Goal: Task Accomplishment & Management: Use online tool/utility

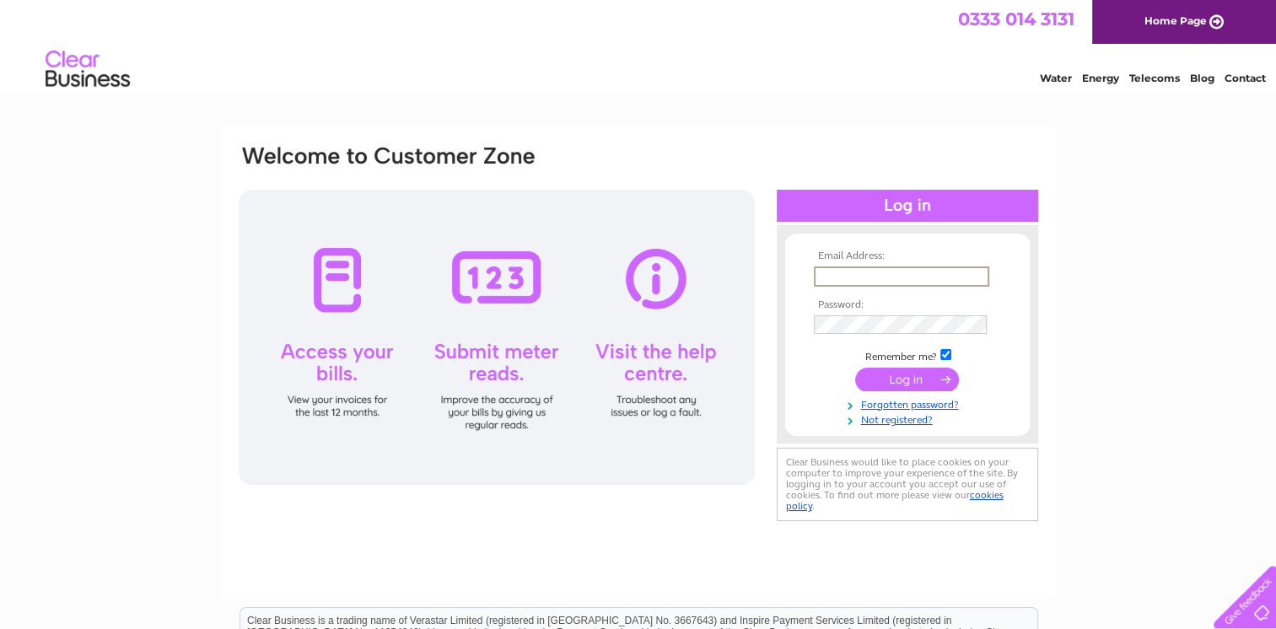
click at [830, 277] on input "text" at bounding box center [901, 276] width 175 height 20
type input "[EMAIL_ADDRESS][DOMAIN_NAME]"
click at [914, 383] on input "submit" at bounding box center [907, 378] width 104 height 24
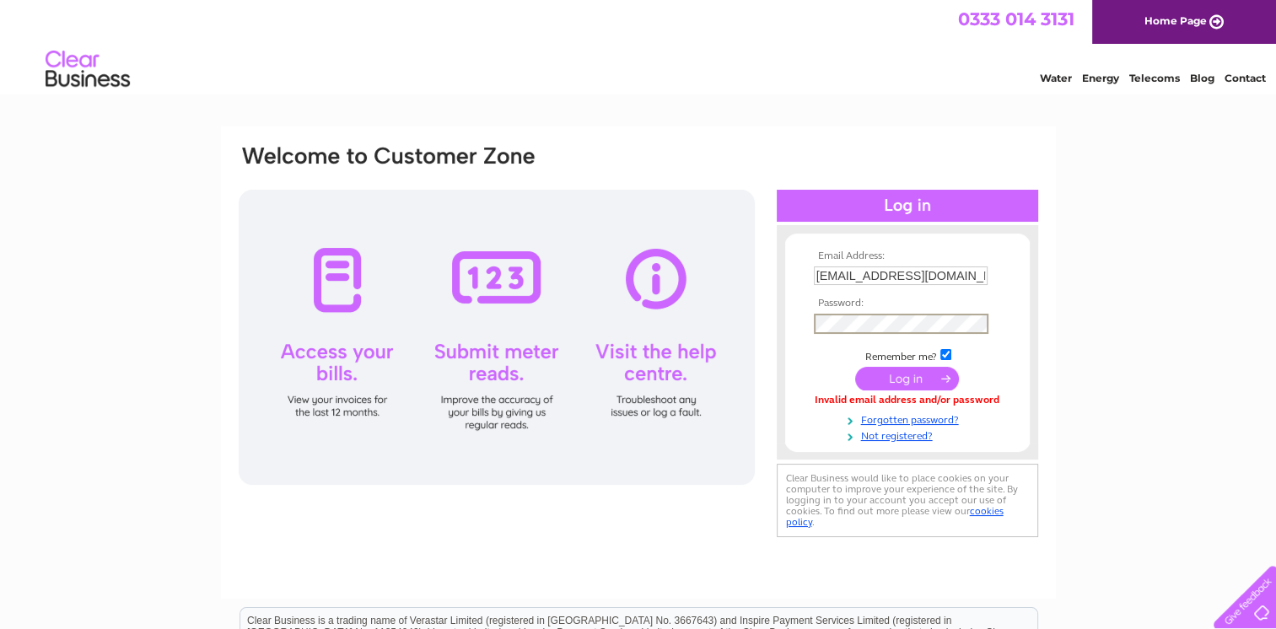
click at [901, 374] on input "submit" at bounding box center [907, 379] width 104 height 24
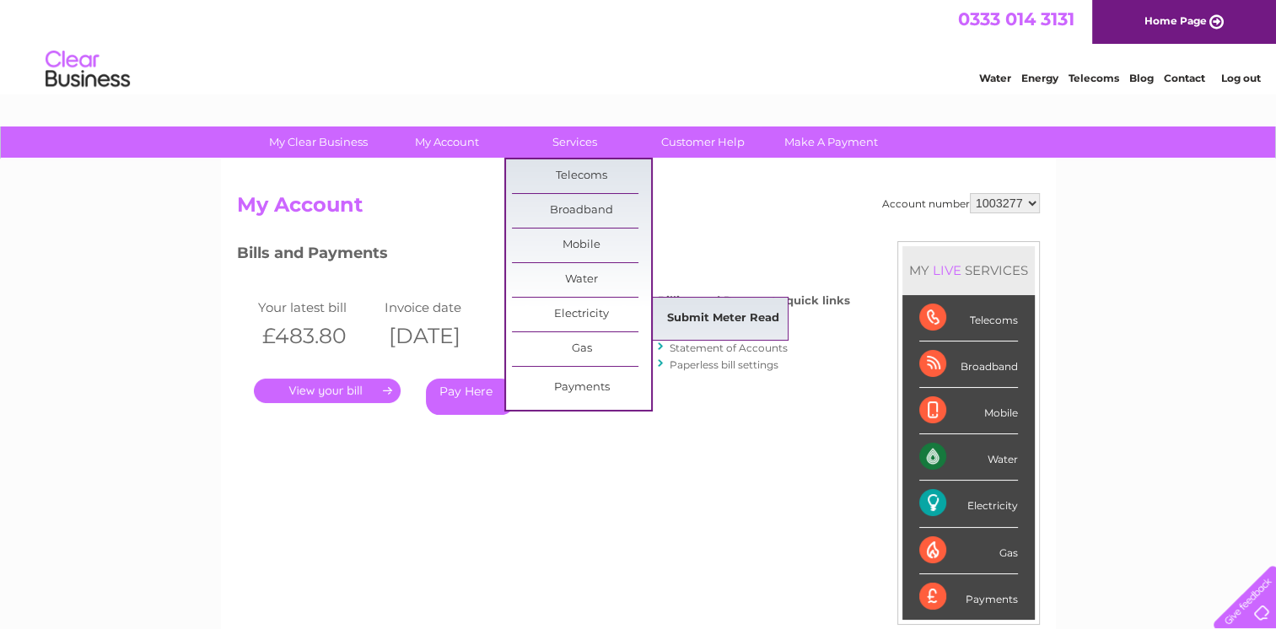
click at [696, 315] on link "Submit Meter Read" at bounding box center [723, 319] width 139 height 34
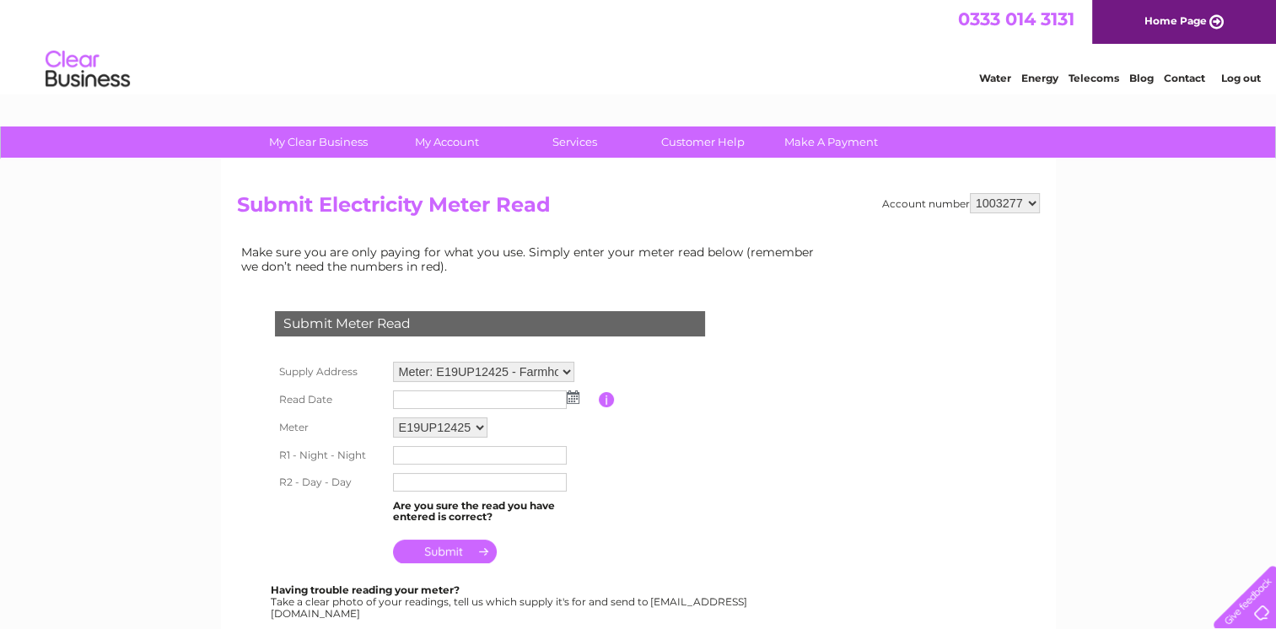
click at [1036, 199] on select "1003277 1080082" at bounding box center [1005, 203] width 70 height 20
select select "1080082"
click at [970, 193] on select "1003277 1080082" at bounding box center [1005, 203] width 70 height 20
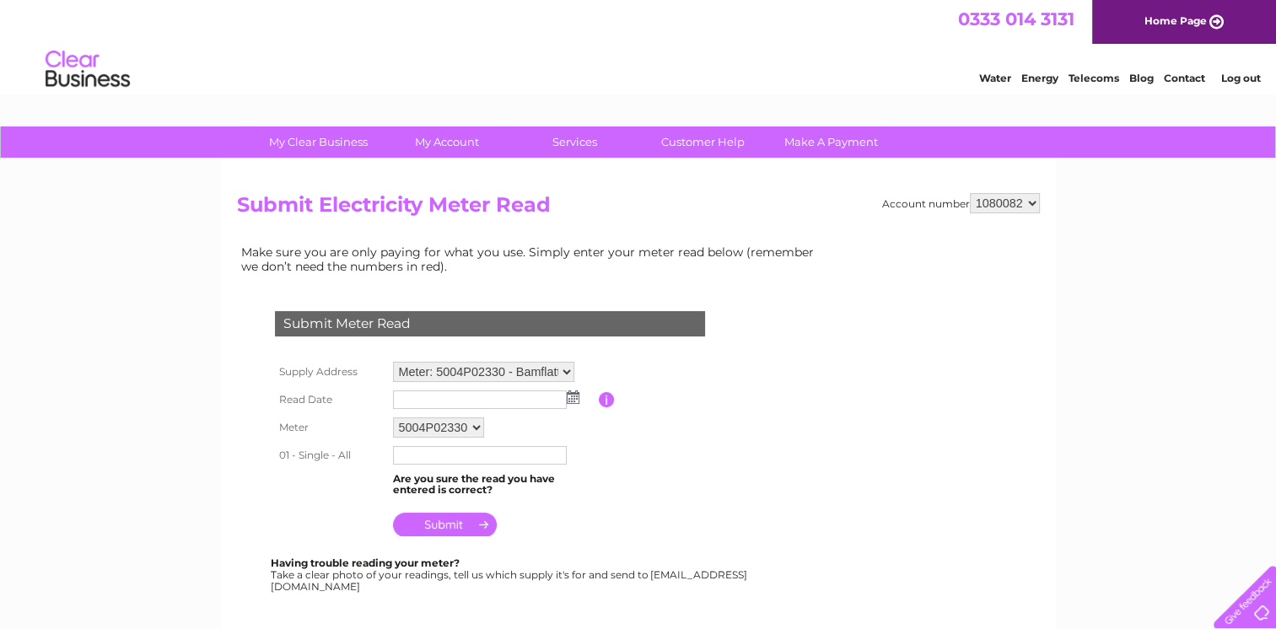
click at [573, 398] on img at bounding box center [573, 396] width 13 height 13
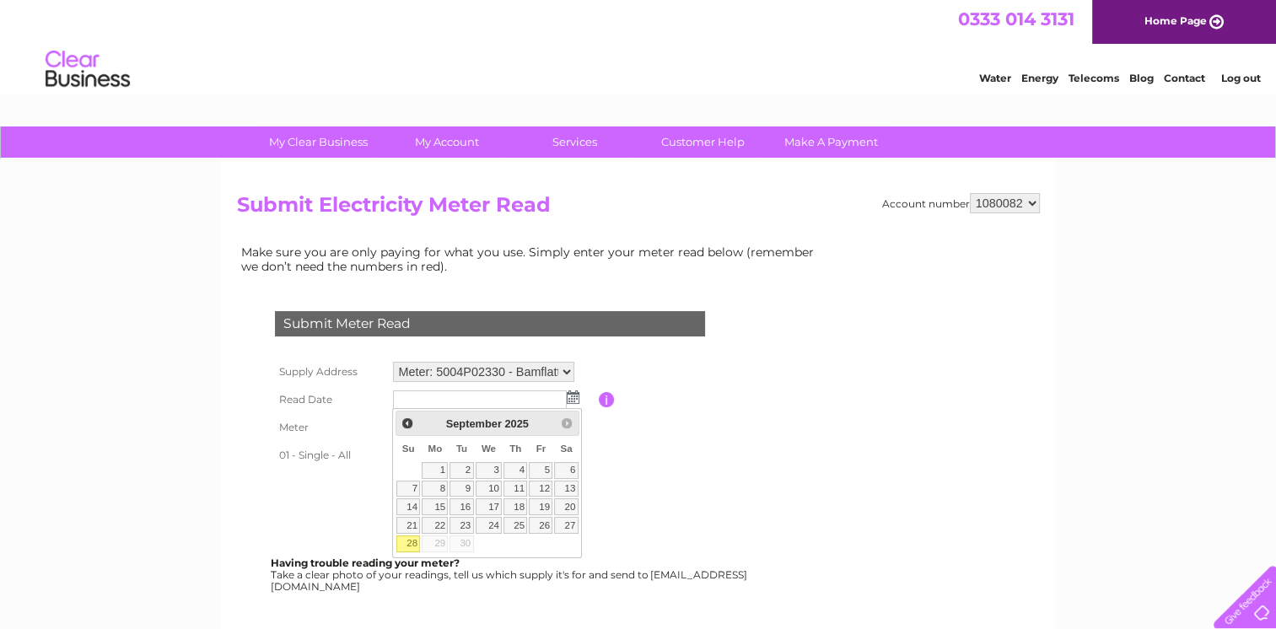
click at [406, 538] on link "28" at bounding box center [408, 543] width 24 height 17
type input "2025/09/28"
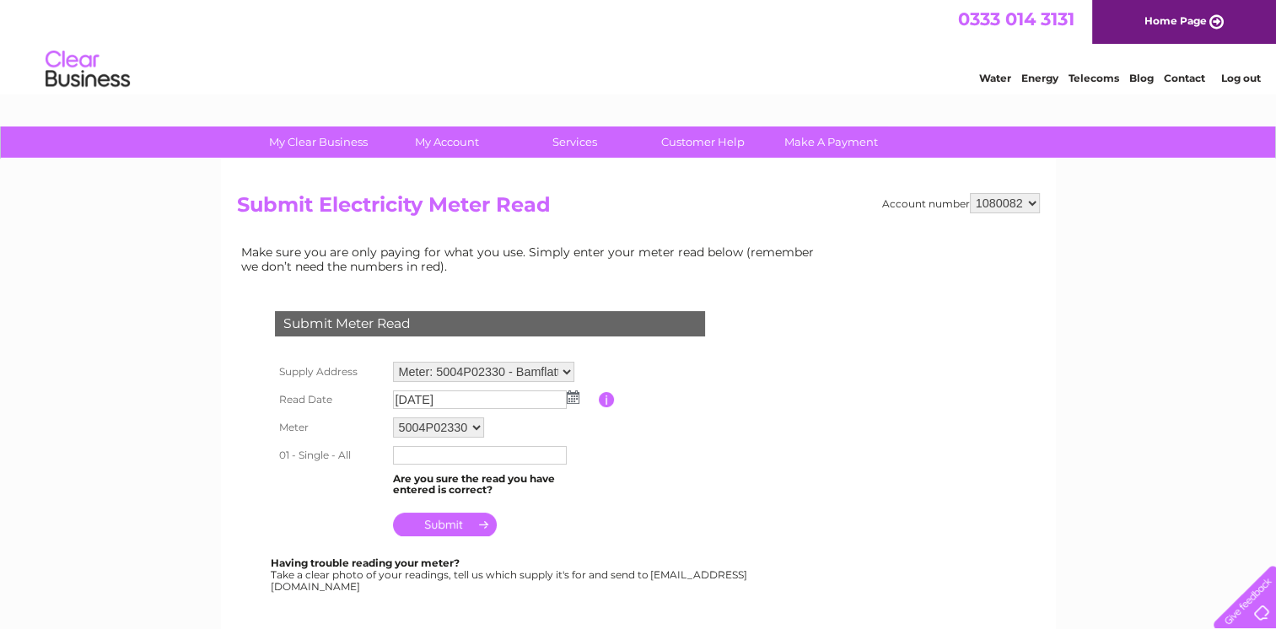
click at [408, 456] on input "text" at bounding box center [480, 455] width 174 height 19
type input "18860"
click at [449, 521] on input "submit" at bounding box center [445, 526] width 104 height 24
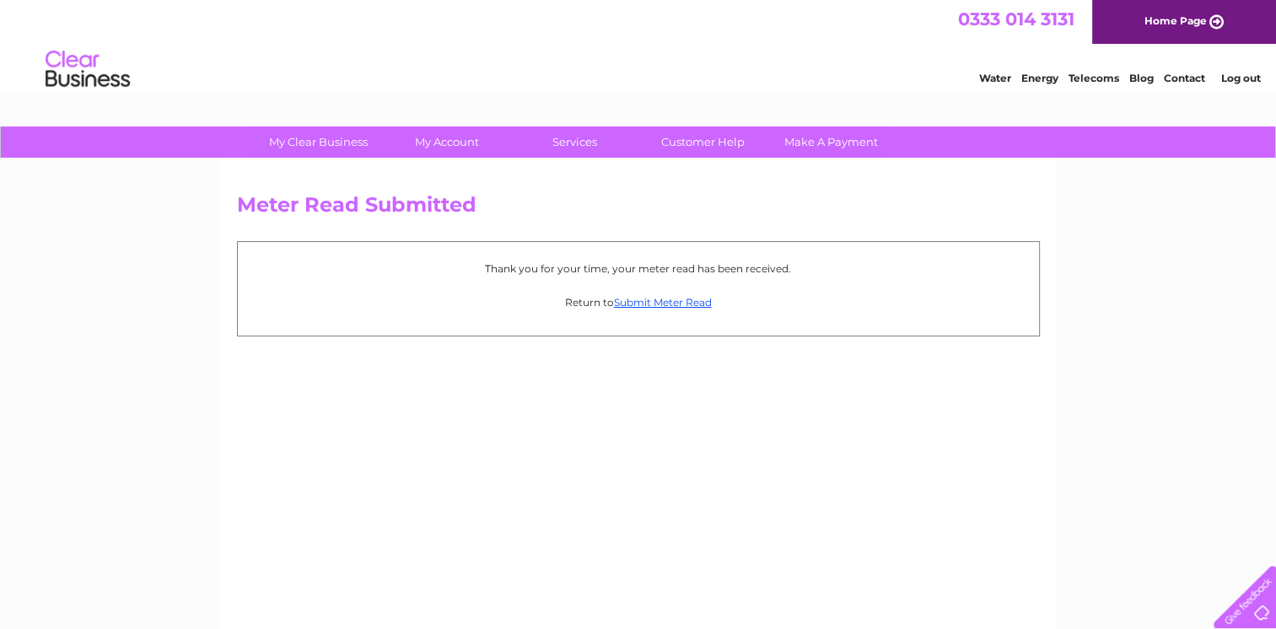
click at [1245, 76] on link "Log out" at bounding box center [1240, 78] width 40 height 13
